Goal: Browse casually

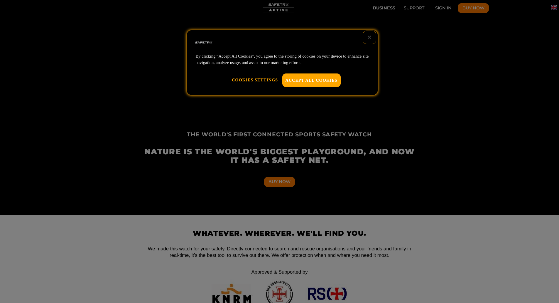
scroll to position [0, 272]
click at [369, 36] on button "Close" at bounding box center [369, 37] width 13 height 13
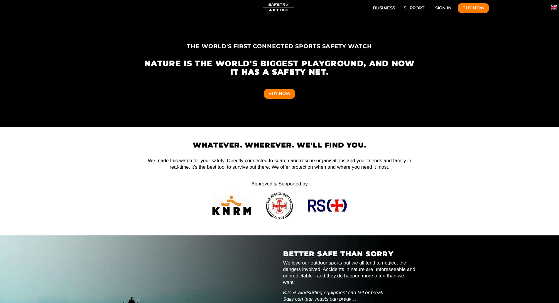
scroll to position [0, 815]
drag, startPoint x: 243, startPoint y: 155, endPoint x: 347, endPoint y: 158, distance: 104.8
click at [347, 158] on p "We made this watch for your safety. Directly connected to search and rescue org…" at bounding box center [280, 160] width 272 height 19
click at [401, 172] on div "Whatever. Wherever. We'll Find You. We made this watch for your safety. Directl…" at bounding box center [280, 180] width 272 height 79
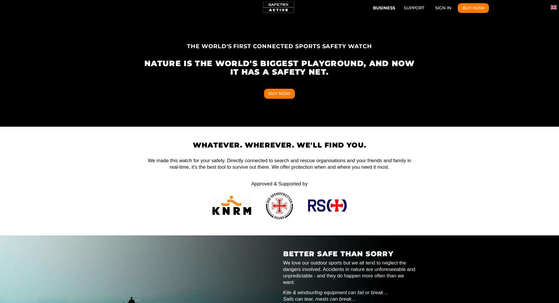
scroll to position [0, 1630]
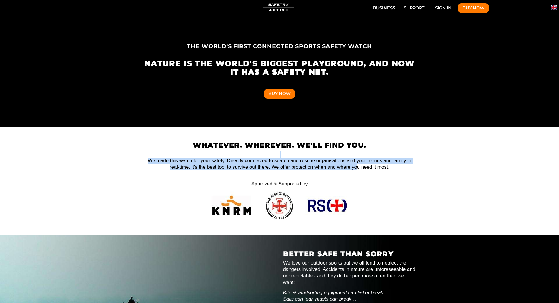
drag, startPoint x: 227, startPoint y: 157, endPoint x: 360, endPoint y: 168, distance: 133.7
click at [358, 168] on p "We made this watch for your safety. Directly connected to search and rescue org…" at bounding box center [280, 160] width 272 height 19
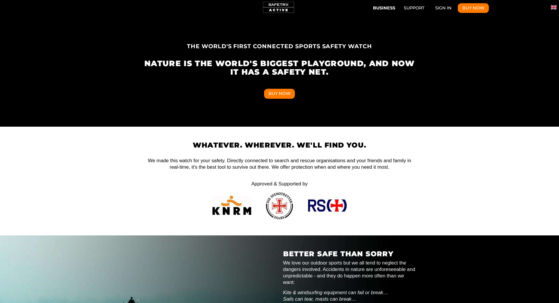
click at [406, 171] on div "Whatever. Wherever. We'll Find You. We made this watch for your safety. Directl…" at bounding box center [280, 180] width 272 height 79
click at [553, 7] on img "Change language" at bounding box center [554, 7] width 6 height 6
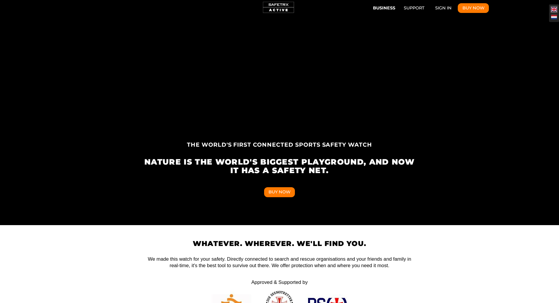
scroll to position [75, 0]
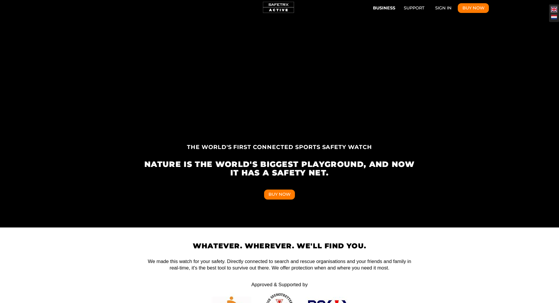
click at [389, 252] on p "We made this watch for your safety. Directly connected to search and rescue org…" at bounding box center [280, 261] width 272 height 19
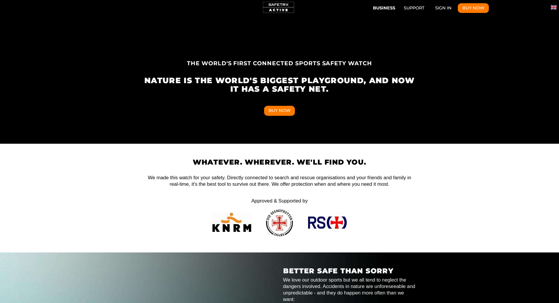
scroll to position [0, 0]
